Goal: Navigation & Orientation: Understand site structure

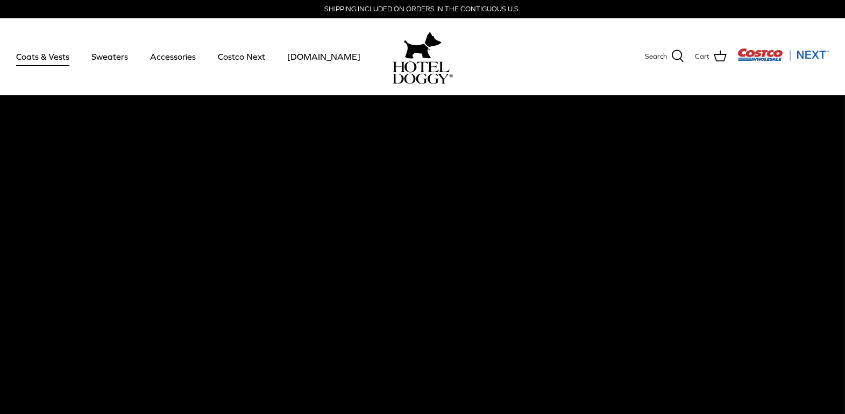
click at [52, 56] on link "Coats & Vests" at bounding box center [42, 56] width 73 height 37
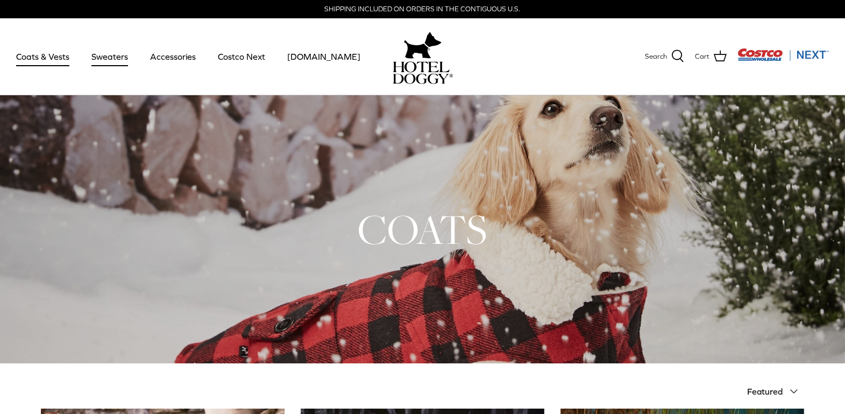
click at [116, 53] on link "Sweaters" at bounding box center [110, 56] width 56 height 37
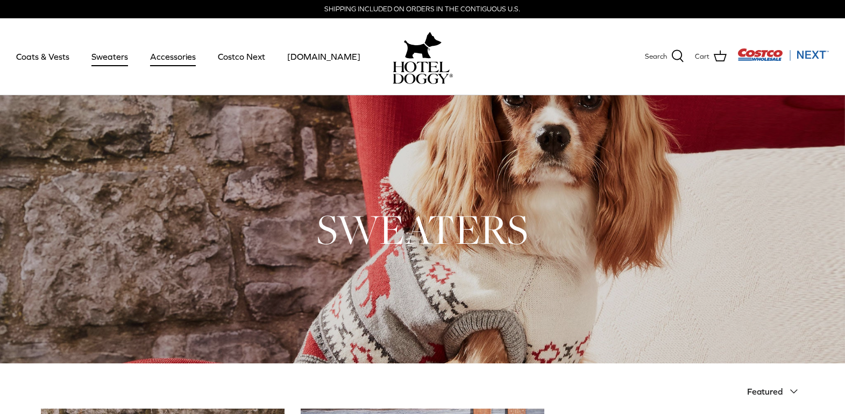
click at [186, 61] on link "Accessories" at bounding box center [172, 56] width 65 height 37
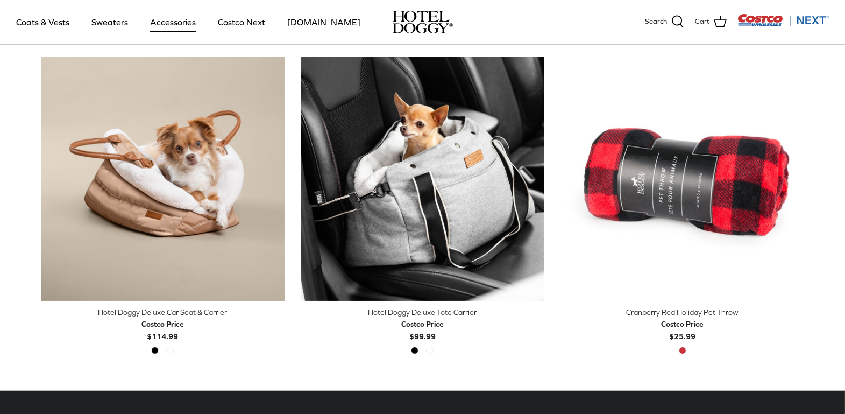
scroll to position [273, 0]
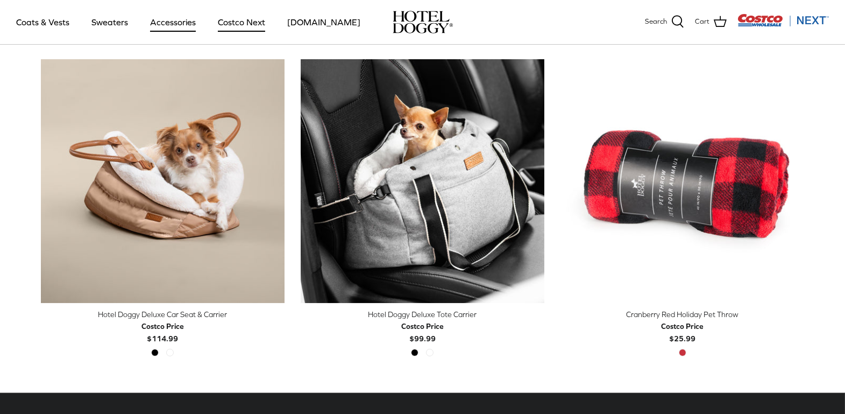
click at [238, 26] on link "Costco Next" at bounding box center [241, 22] width 67 height 37
